Goal: Task Accomplishment & Management: Manage account settings

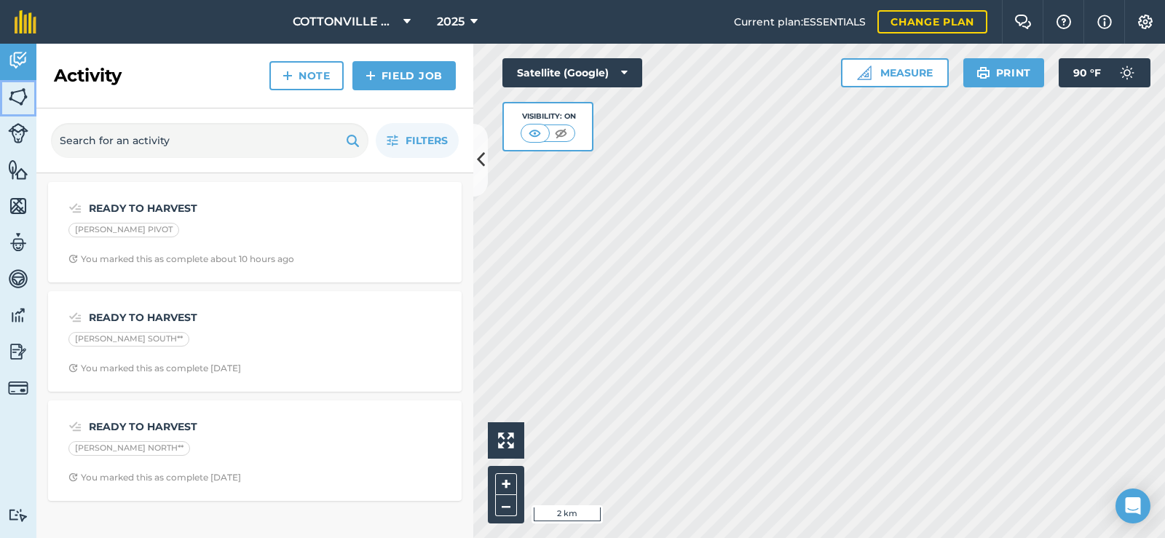
click at [13, 96] on img at bounding box center [18, 97] width 20 height 22
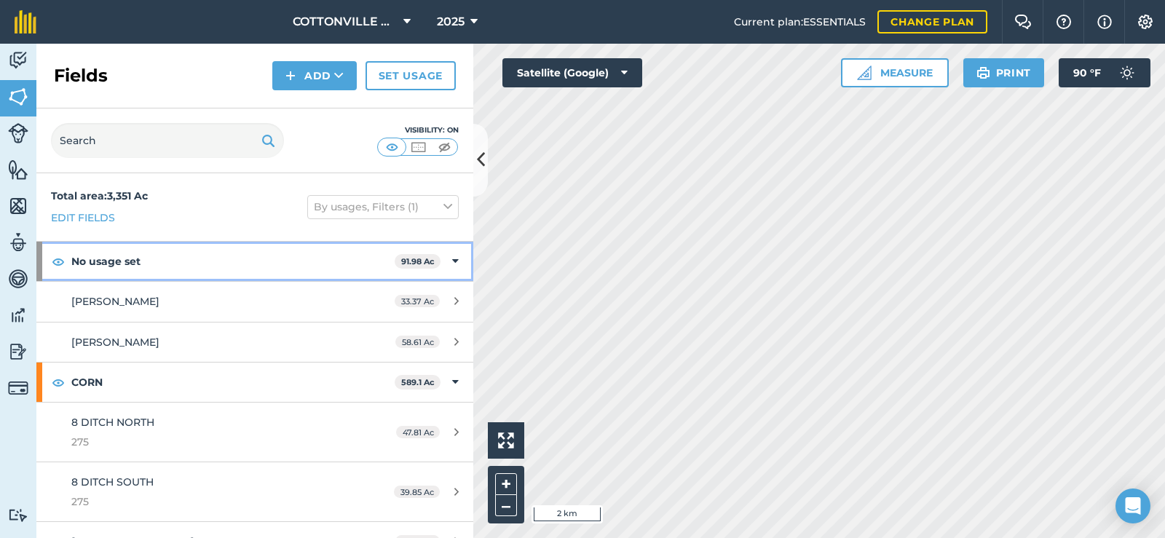
click at [171, 256] on strong "No usage set" at bounding box center [232, 261] width 323 height 39
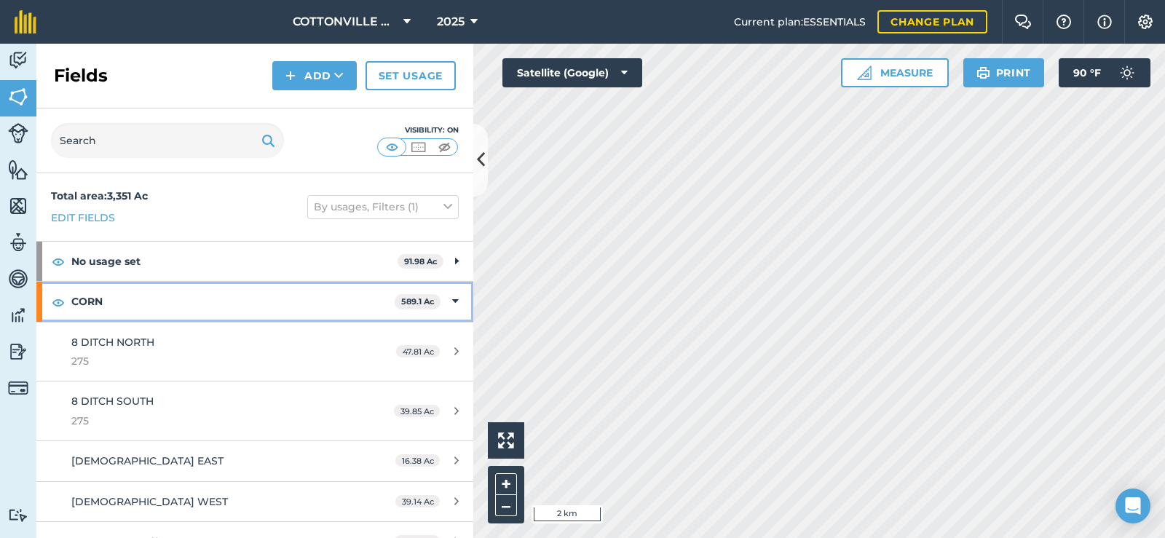
click at [157, 299] on strong "CORN" at bounding box center [232, 301] width 323 height 39
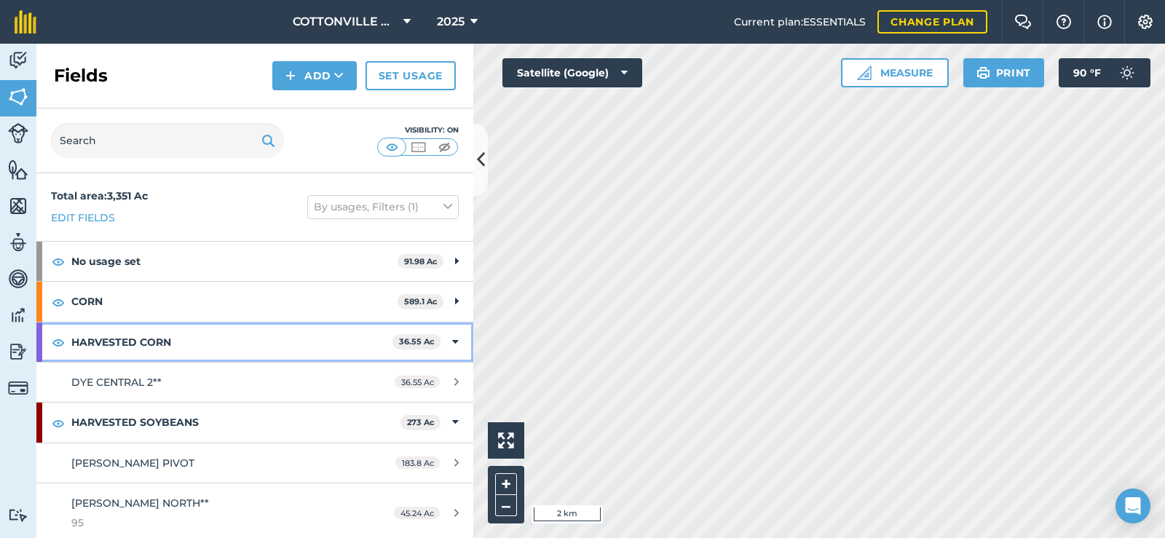
click at [157, 348] on strong "HARVESTED CORN" at bounding box center [231, 342] width 321 height 39
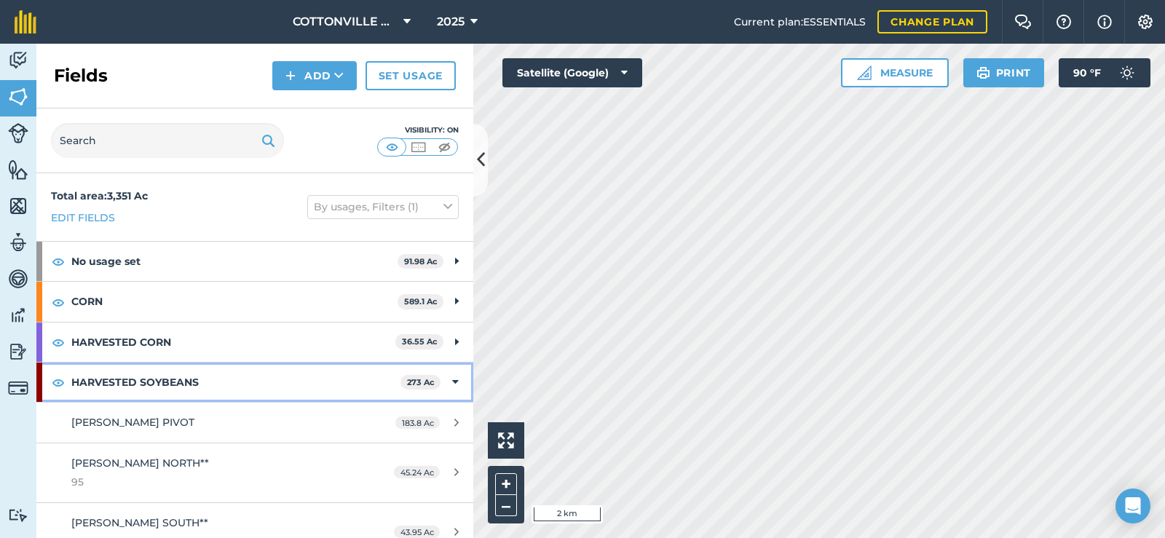
click at [162, 391] on strong "HARVESTED SOYBEANS" at bounding box center [235, 382] width 329 height 39
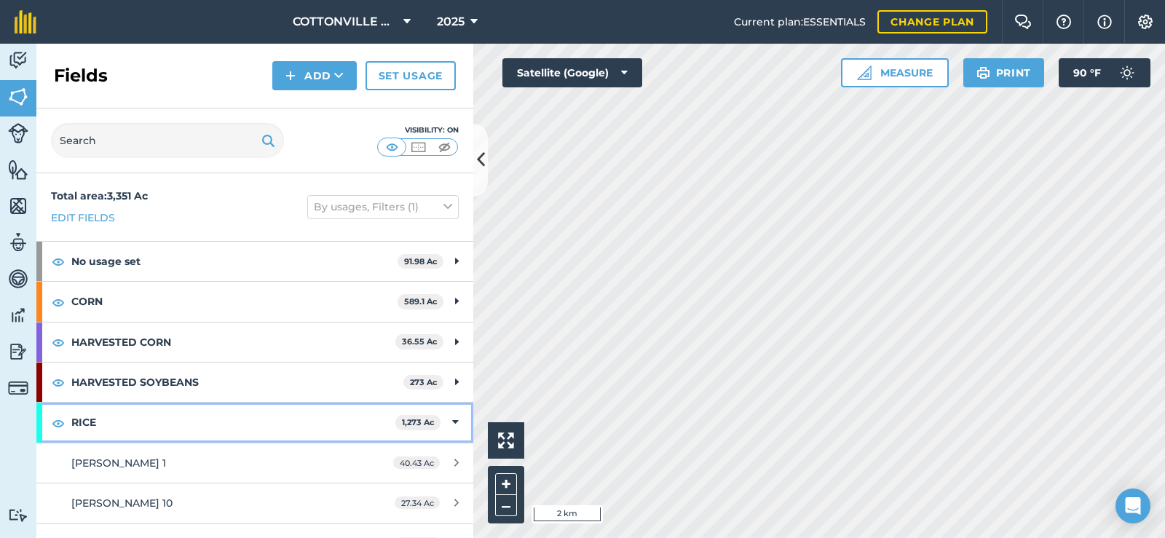
click at [162, 430] on strong "RICE" at bounding box center [233, 422] width 324 height 39
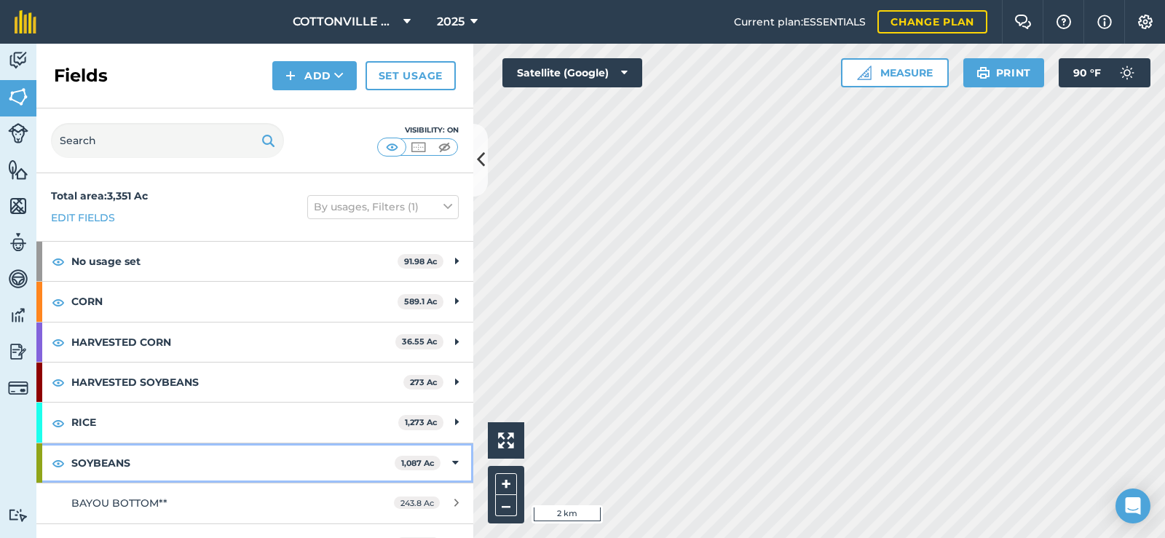
drag, startPoint x: 157, startPoint y: 455, endPoint x: 162, endPoint y: 433, distance: 21.7
click at [162, 444] on strong "SOYBEANS" at bounding box center [232, 463] width 323 height 39
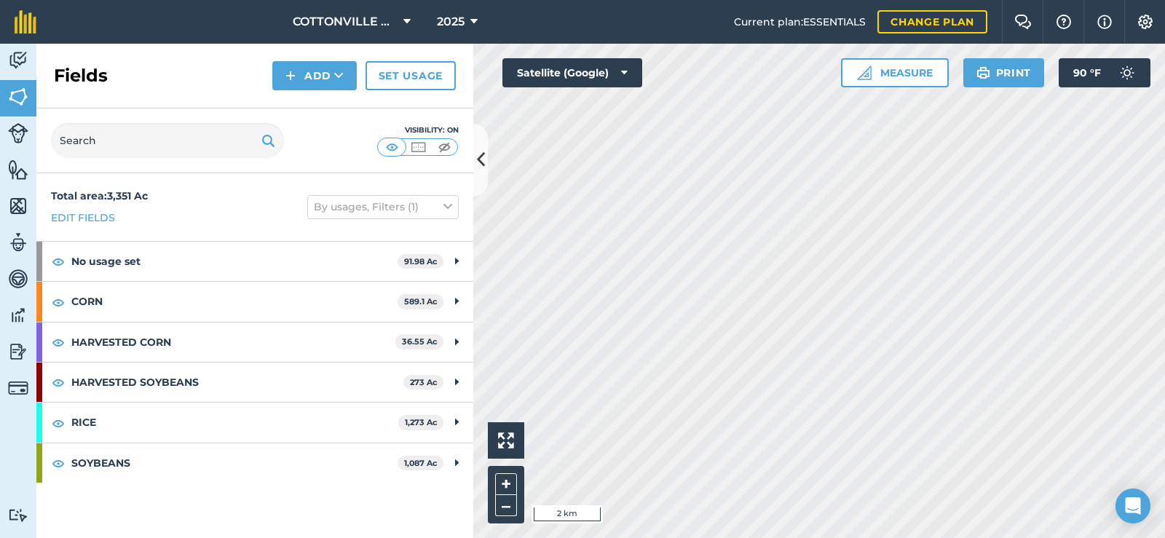
click at [240, 190] on div "Total area : 3,351 Ac Edit fields By usages, Filters (1)" at bounding box center [254, 207] width 437 height 68
click at [477, 143] on button at bounding box center [480, 160] width 15 height 73
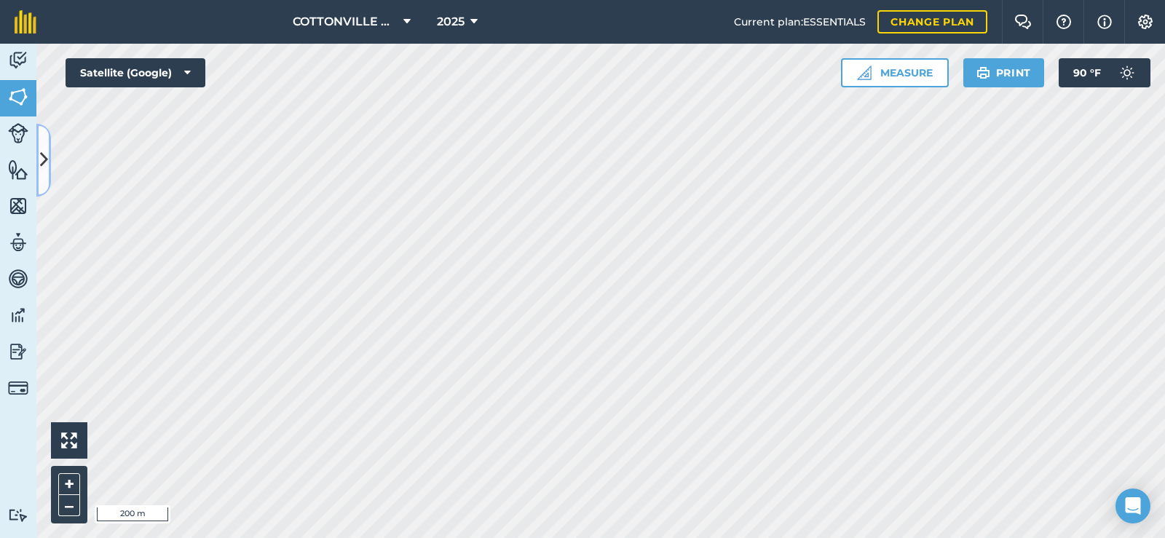
click at [44, 156] on icon at bounding box center [44, 159] width 8 height 25
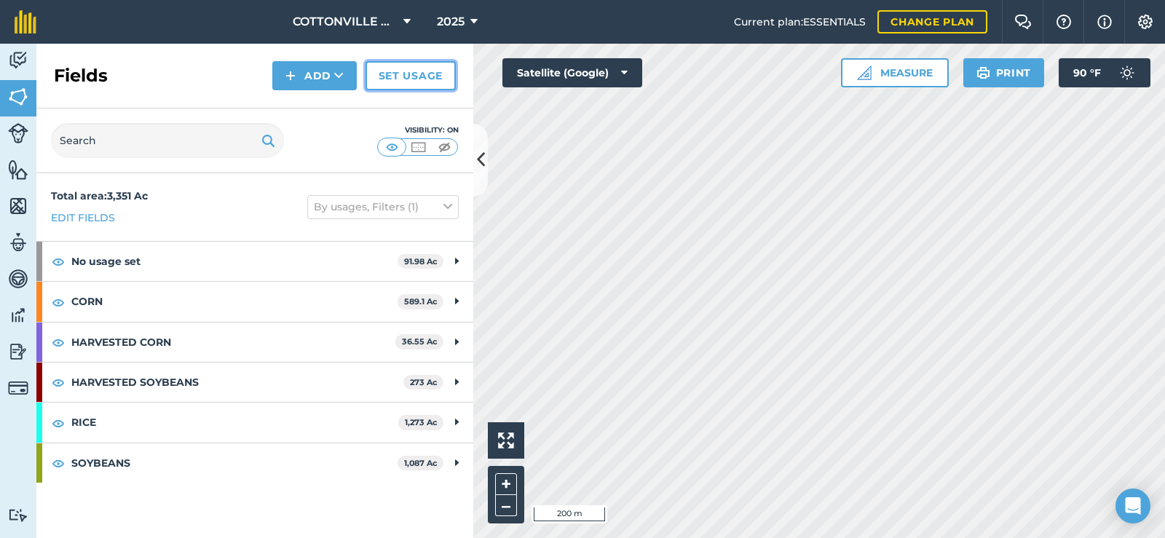
click at [415, 66] on link "Set usage" at bounding box center [411, 75] width 90 height 29
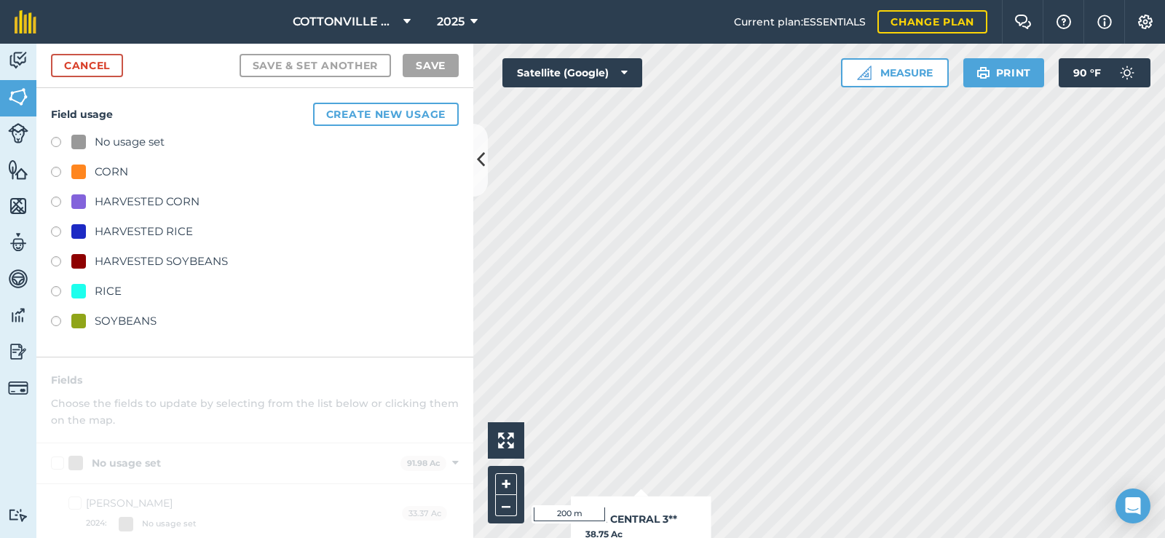
checkbox input "true"
click at [143, 194] on div "HARVESTED CORN" at bounding box center [147, 201] width 105 height 17
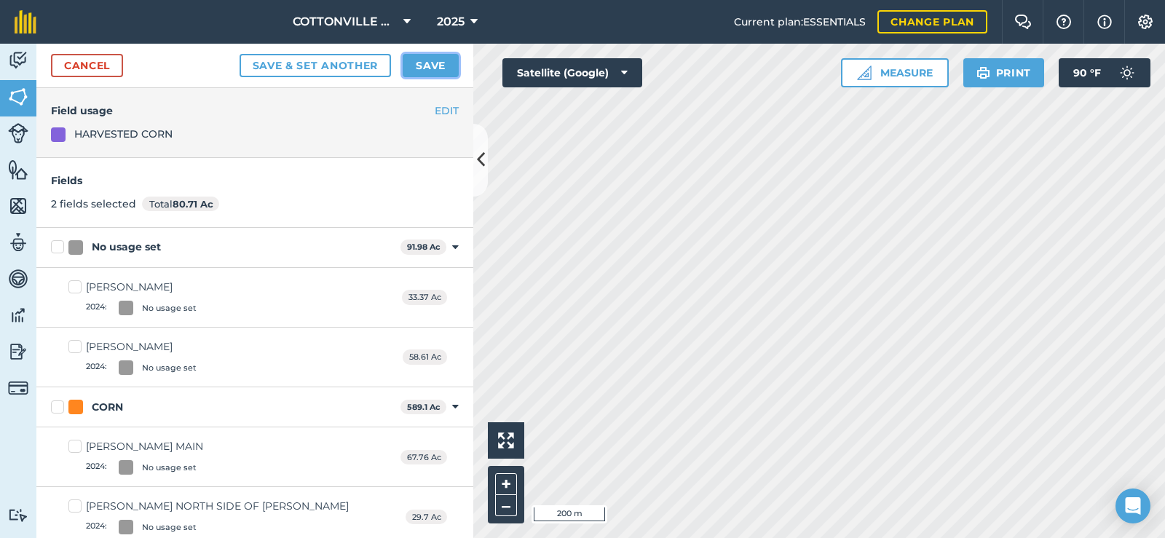
click at [429, 60] on button "Save" at bounding box center [431, 65] width 56 height 23
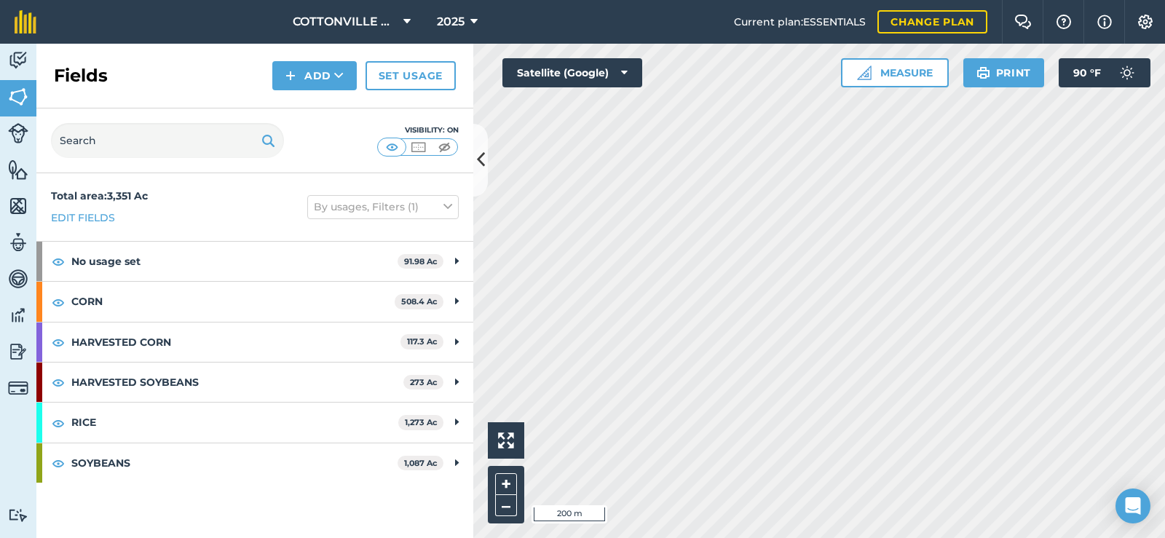
click at [219, 205] on div "Total area : 3,351 Ac Edit fields By usages, Filters (1)" at bounding box center [254, 207] width 437 height 68
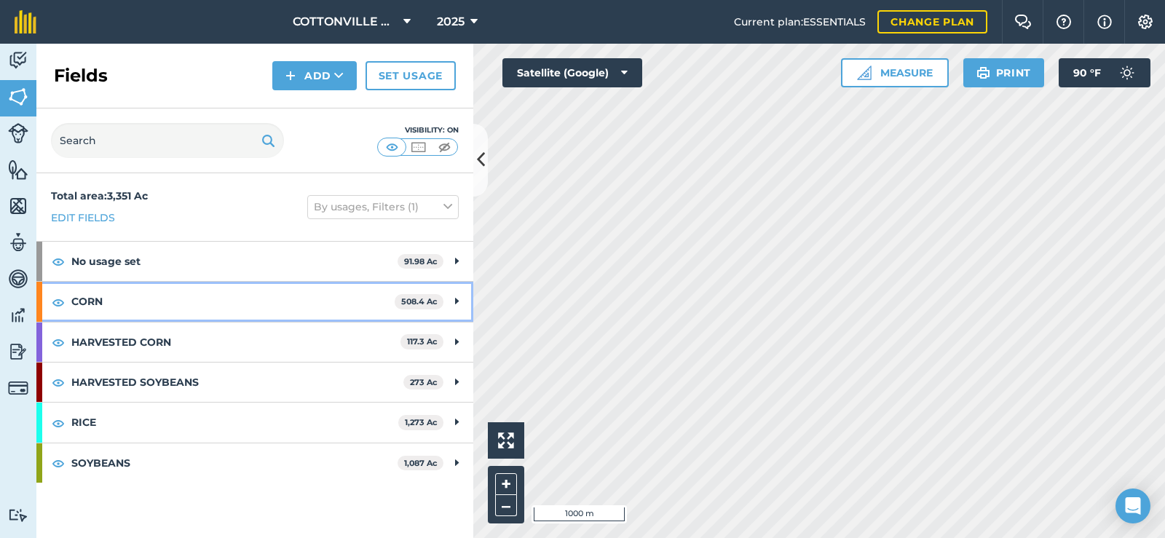
click at [193, 317] on strong "CORN" at bounding box center [232, 301] width 323 height 39
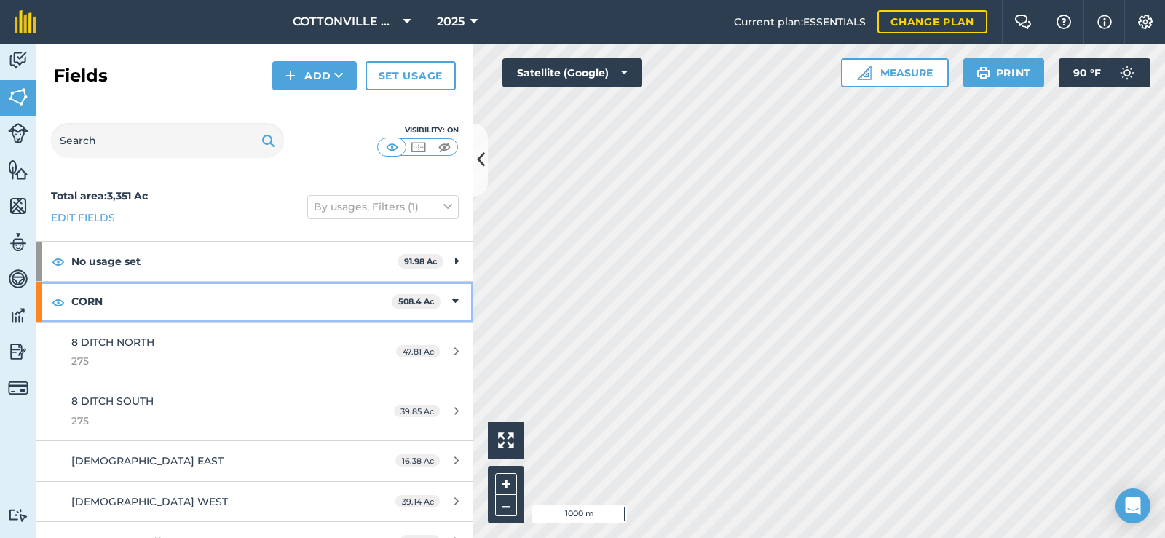
click at [180, 298] on strong "CORN" at bounding box center [231, 301] width 320 height 39
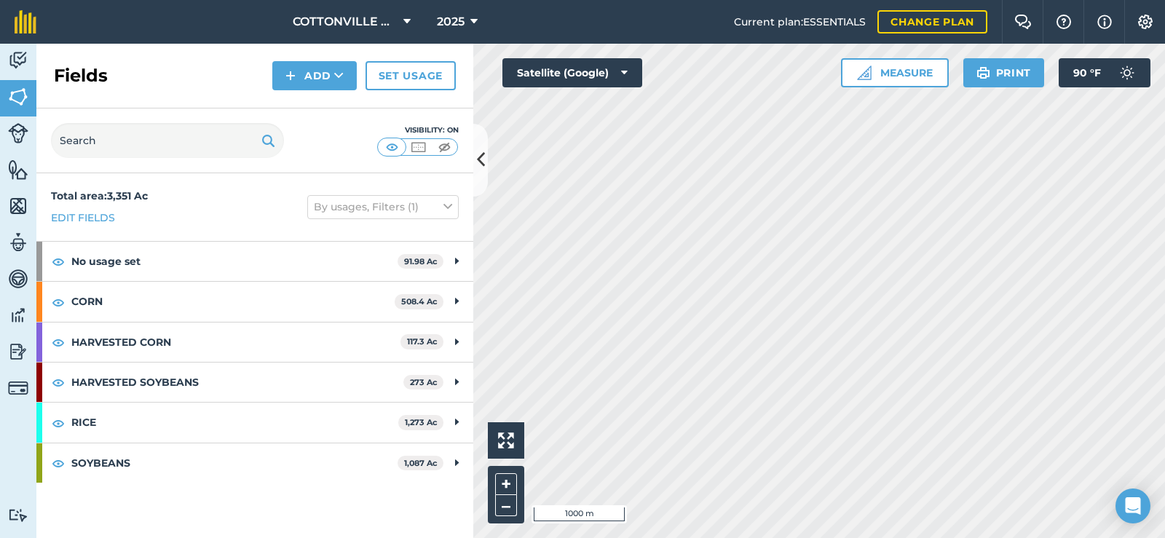
click at [219, 205] on div "Total area : 3,351 Ac Edit fields By usages, Filters (1)" at bounding box center [254, 207] width 437 height 68
click at [201, 187] on div "Total area : 3,351 Ac Edit fields By usages, Filters (1)" at bounding box center [254, 207] width 437 height 68
click at [181, 68] on div "Fields Add Set usage" at bounding box center [254, 76] width 437 height 65
click at [187, 76] on div "Fields Add Set usage" at bounding box center [254, 76] width 437 height 65
click at [237, 50] on div "Fields Add Set usage" at bounding box center [254, 76] width 437 height 65
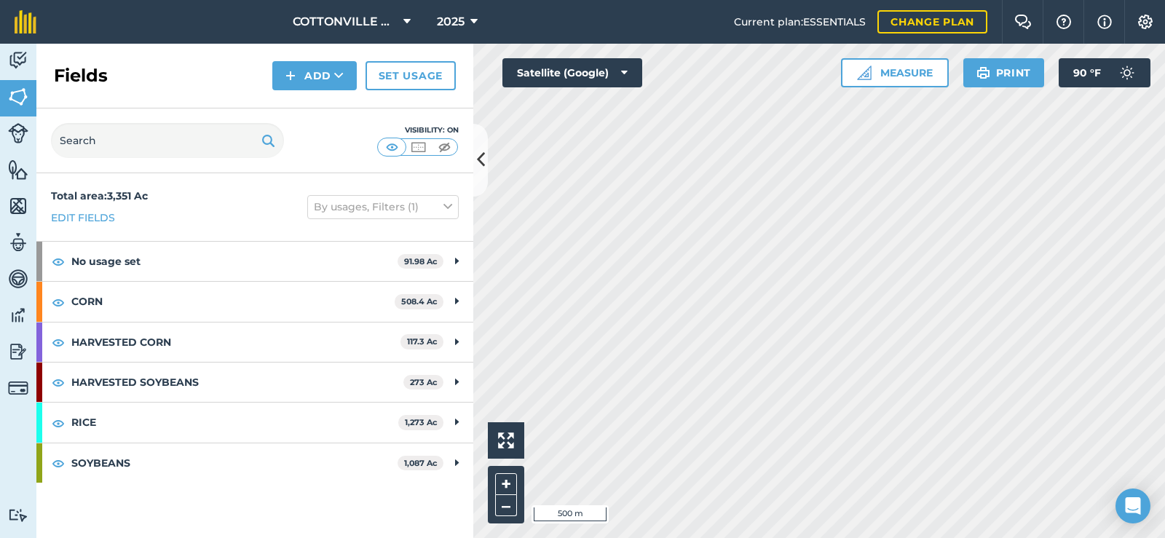
click at [195, 82] on div "Fields Add Set usage" at bounding box center [254, 76] width 437 height 65
click at [17, 87] on img at bounding box center [18, 97] width 20 height 22
click at [131, 51] on div "Fields Add Set usage" at bounding box center [254, 76] width 437 height 65
click at [481, 157] on icon at bounding box center [481, 159] width 8 height 25
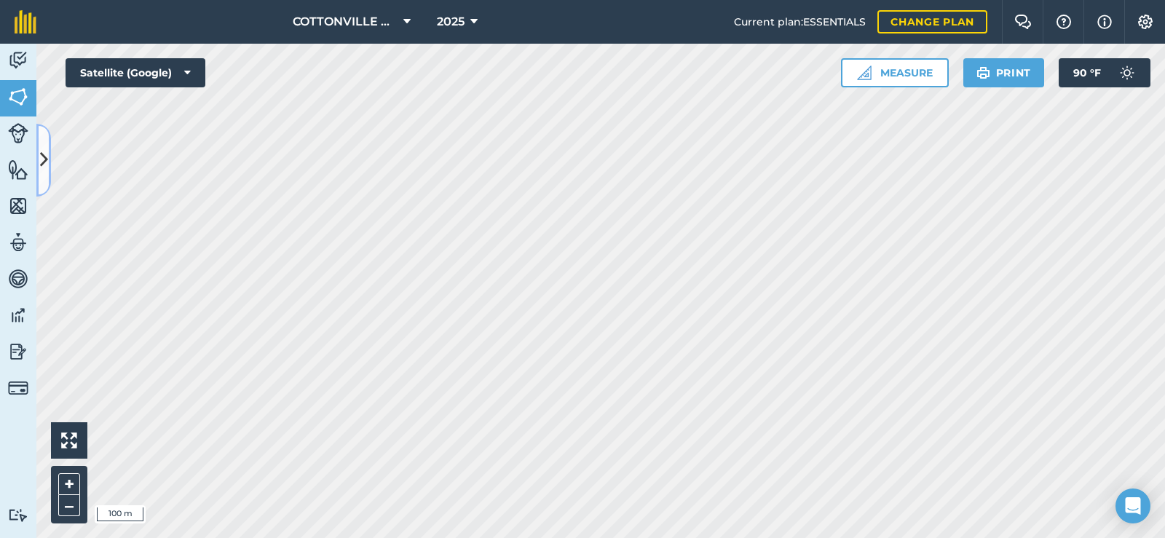
click at [42, 159] on icon at bounding box center [44, 159] width 8 height 25
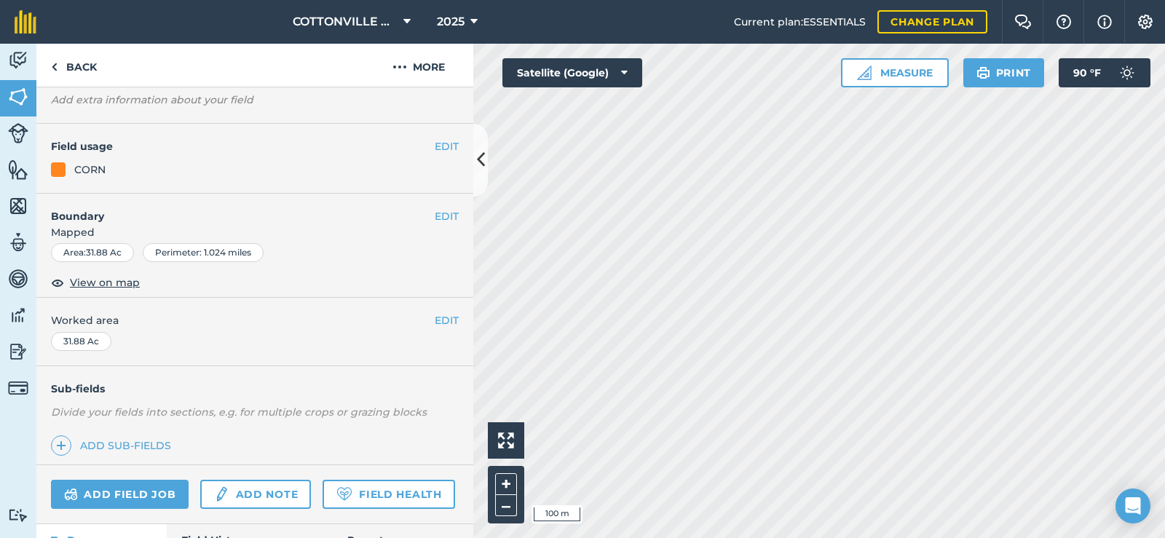
scroll to position [205, 0]
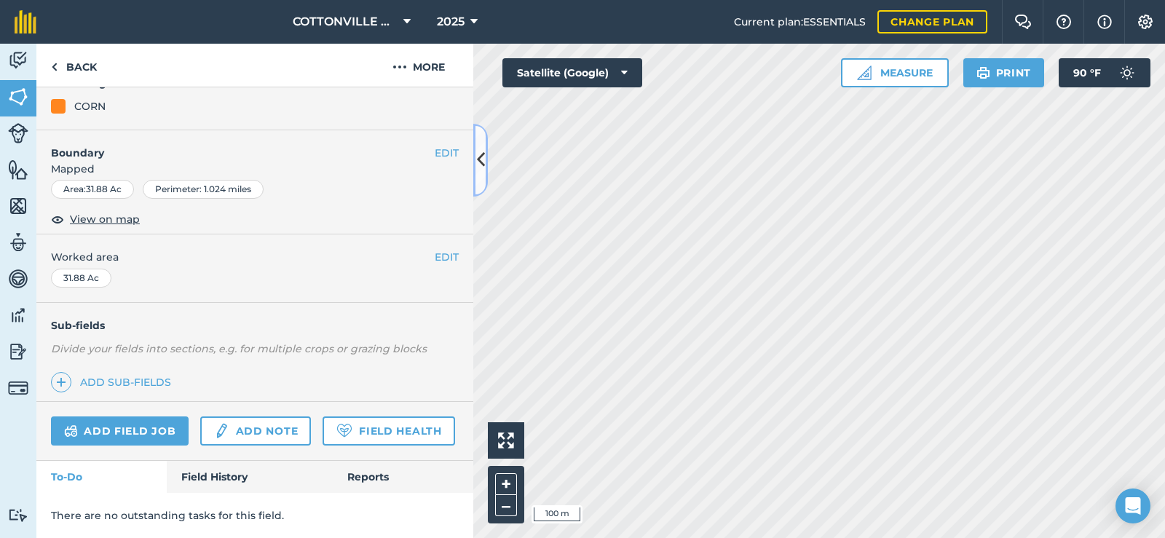
click at [481, 154] on icon at bounding box center [481, 159] width 8 height 25
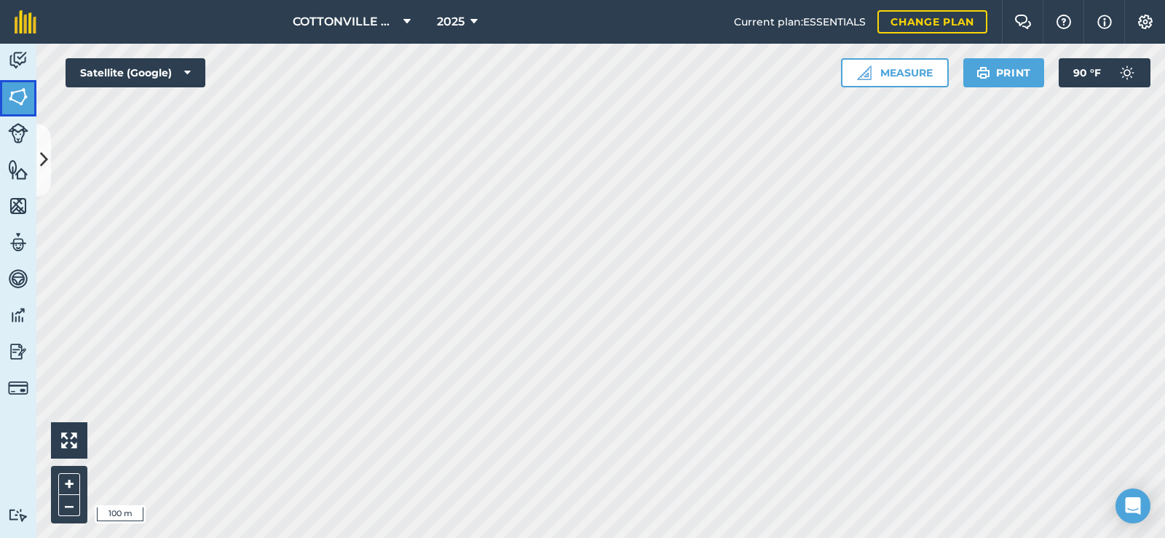
click at [25, 93] on img at bounding box center [18, 97] width 20 height 22
